Goal: Information Seeking & Learning: Learn about a topic

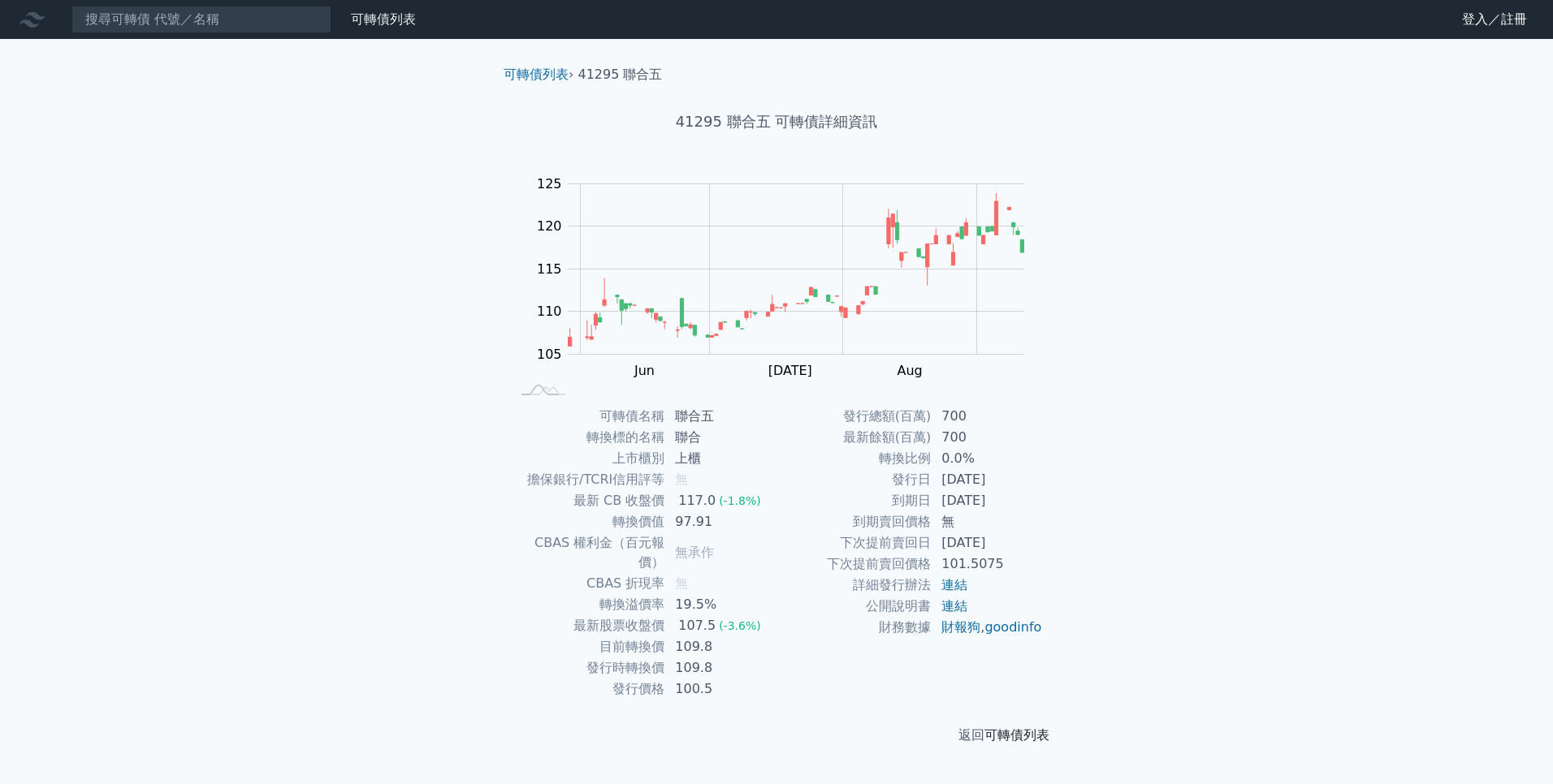
click at [1036, 727] on link "可轉債列表" at bounding box center [1017, 735] width 65 height 16
click at [1033, 727] on link "可轉債列表" at bounding box center [1017, 735] width 65 height 16
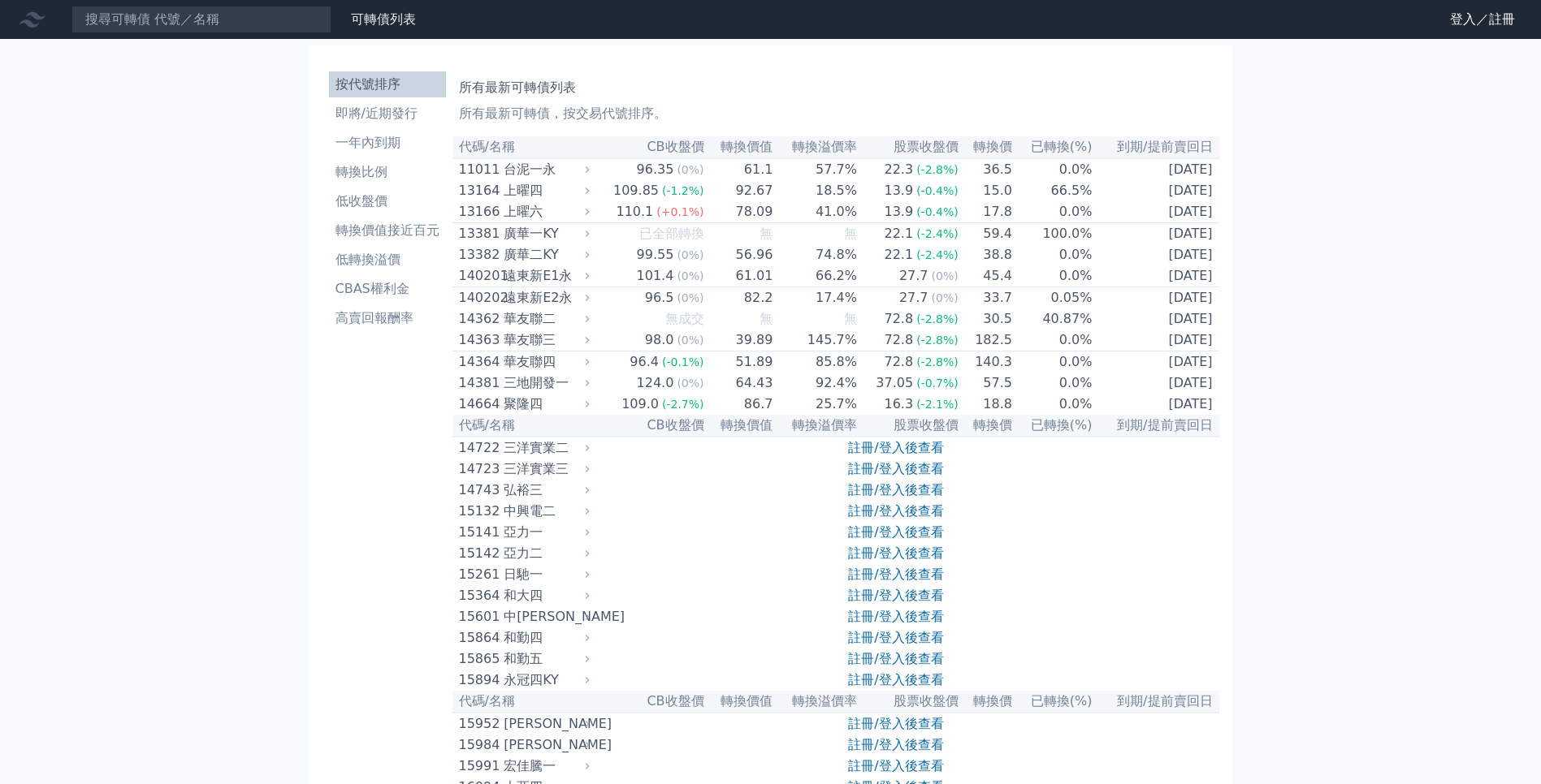
click at [552, 109] on p "所有最新可轉債，按交易代號排序。" at bounding box center [836, 114] width 754 height 20
click at [581, 115] on p "所有最新可轉債，按交易代號排序。" at bounding box center [836, 114] width 754 height 20
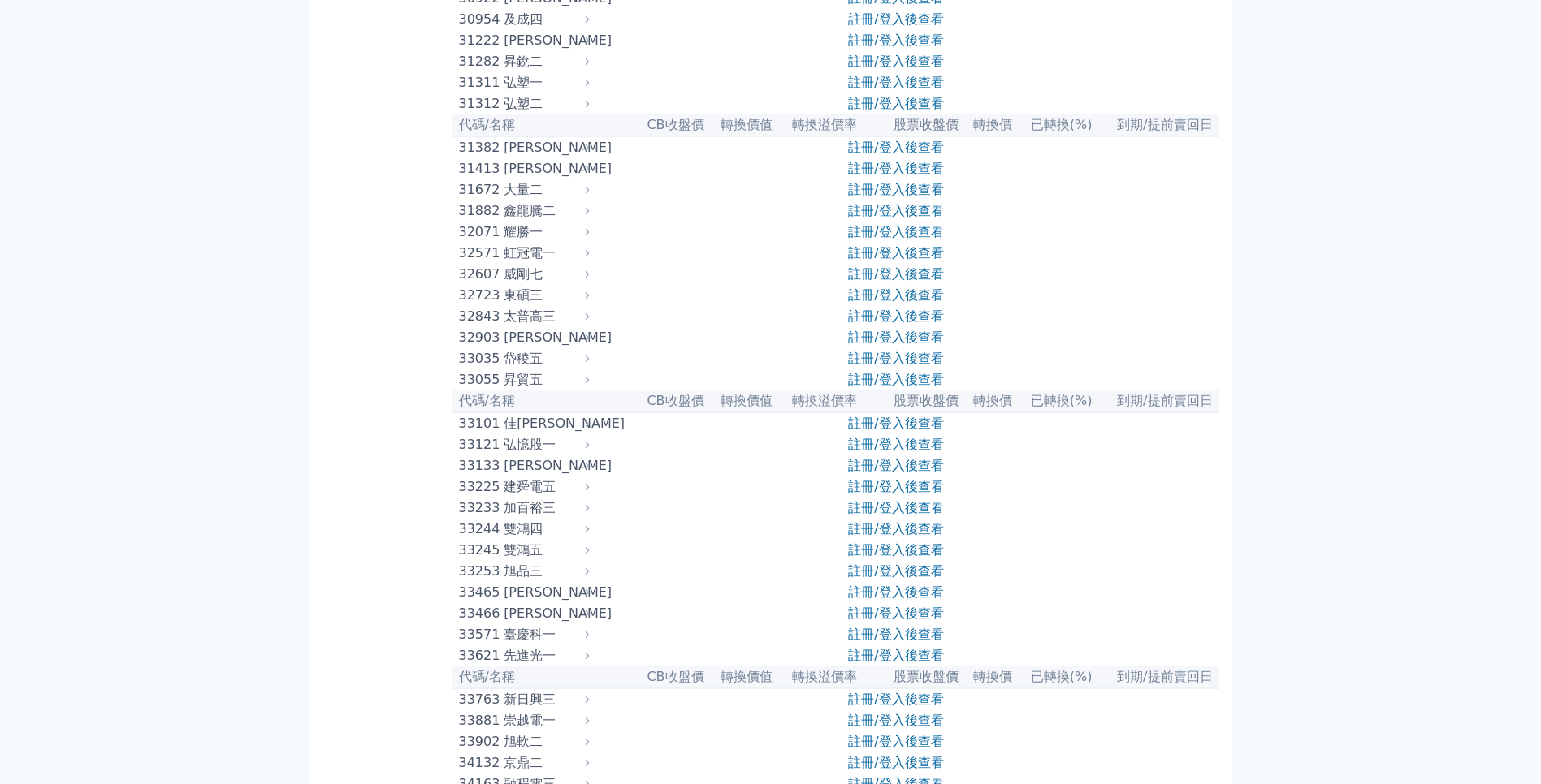
scroll to position [2679, 0]
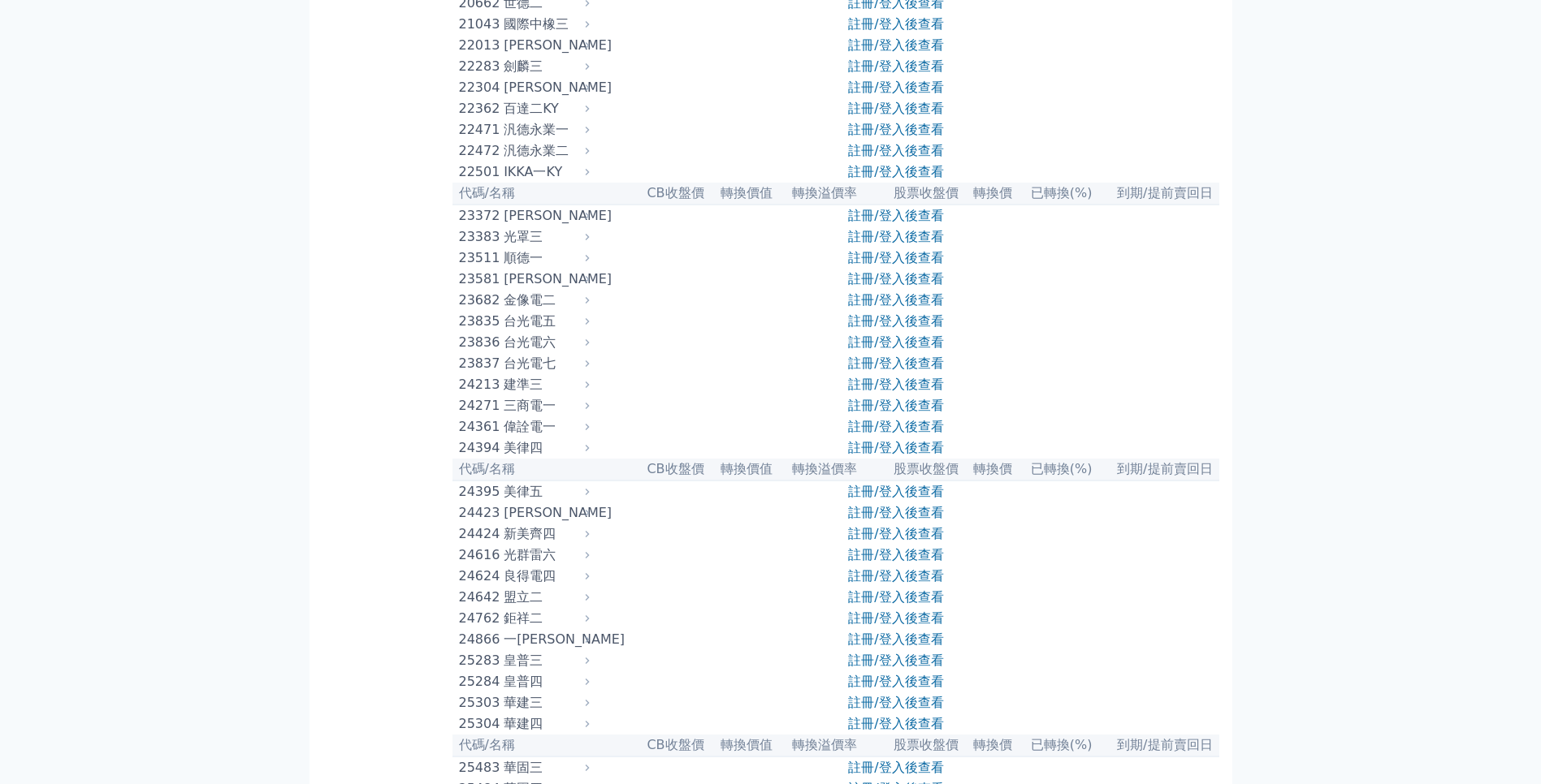
scroll to position [1055, 0]
